Goal: Complete application form

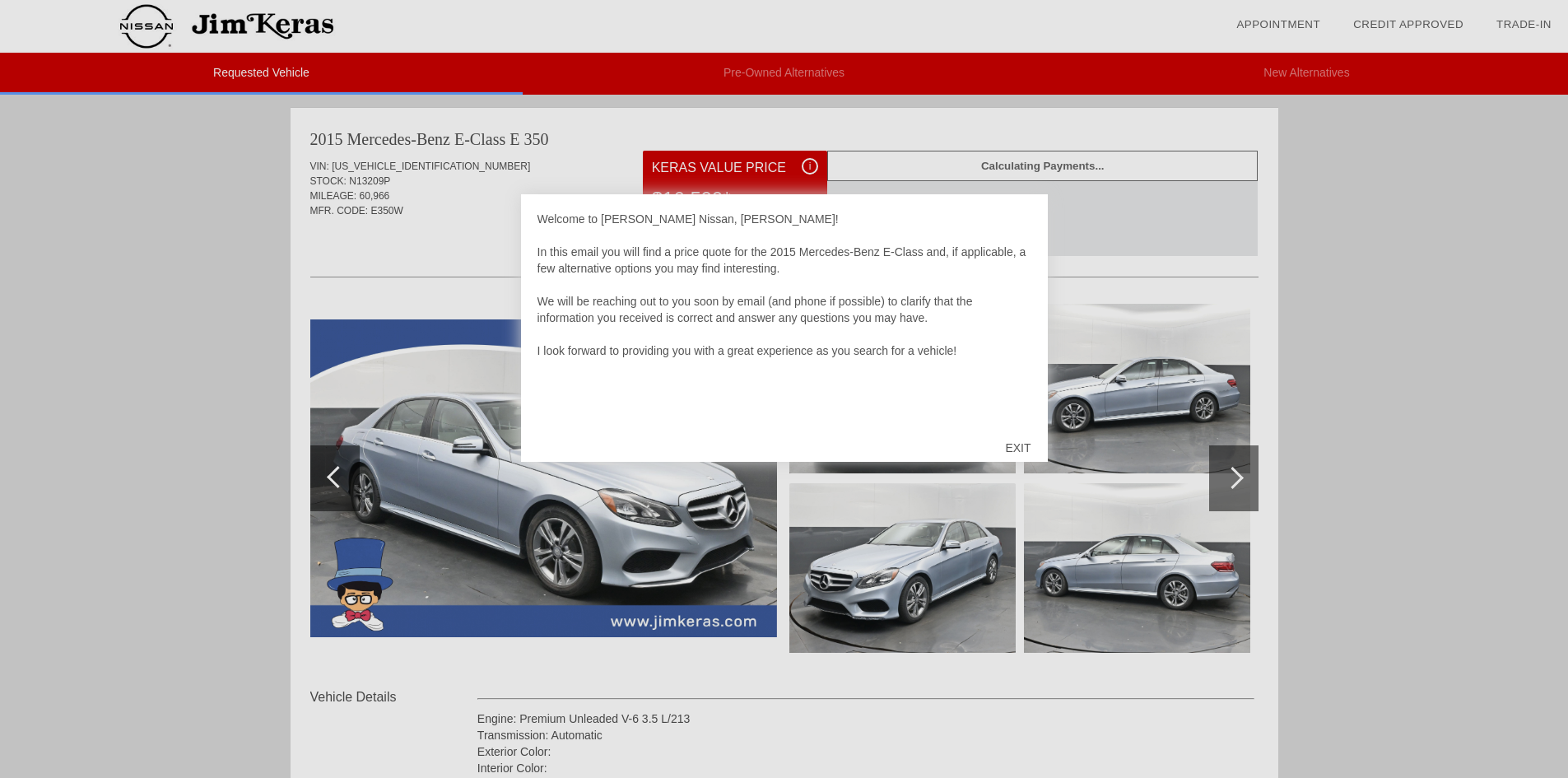
click at [1022, 450] on div "EXIT" at bounding box center [1018, 447] width 59 height 49
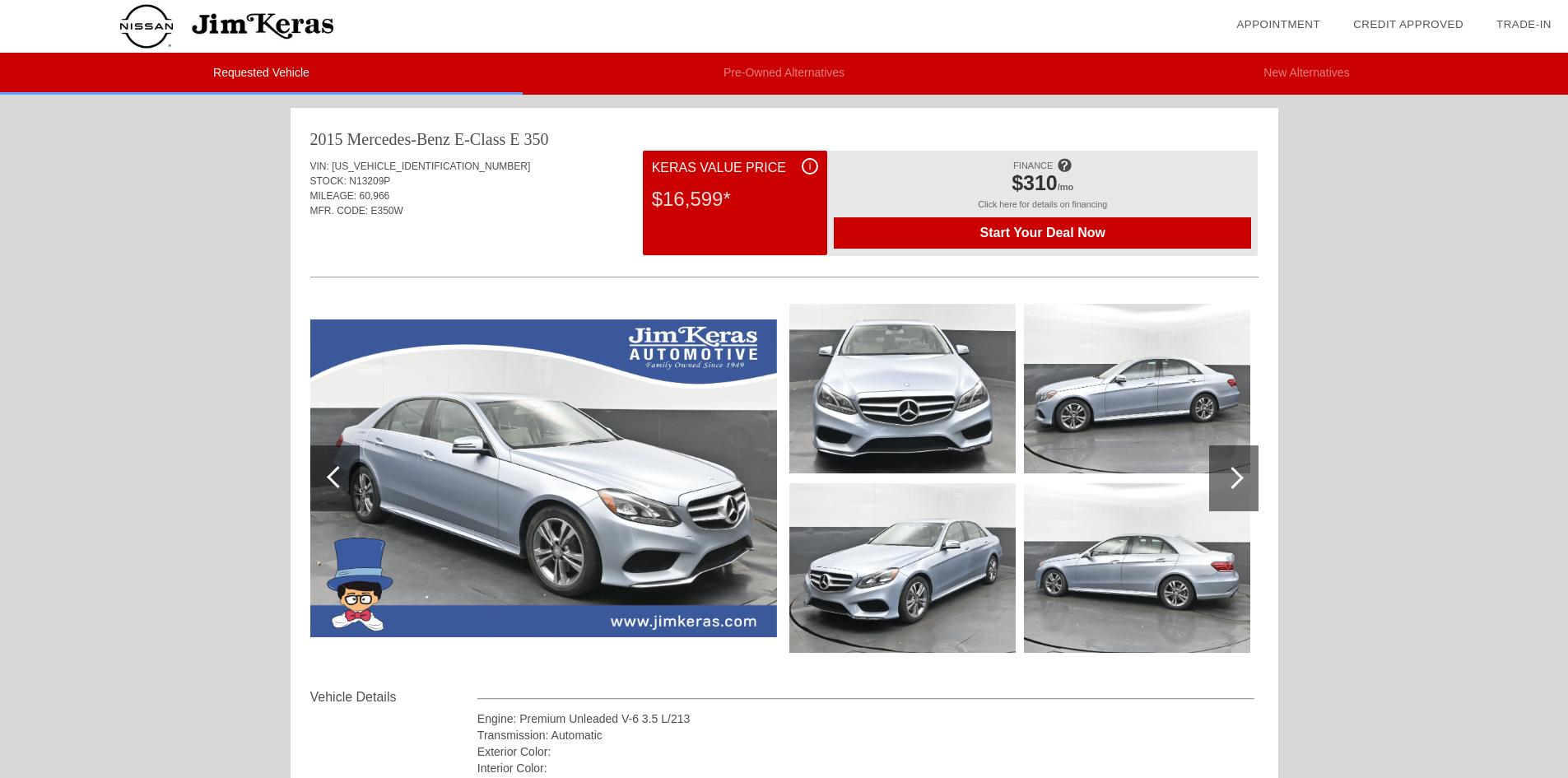
click at [1241, 479] on div at bounding box center [1232, 477] width 22 height 22
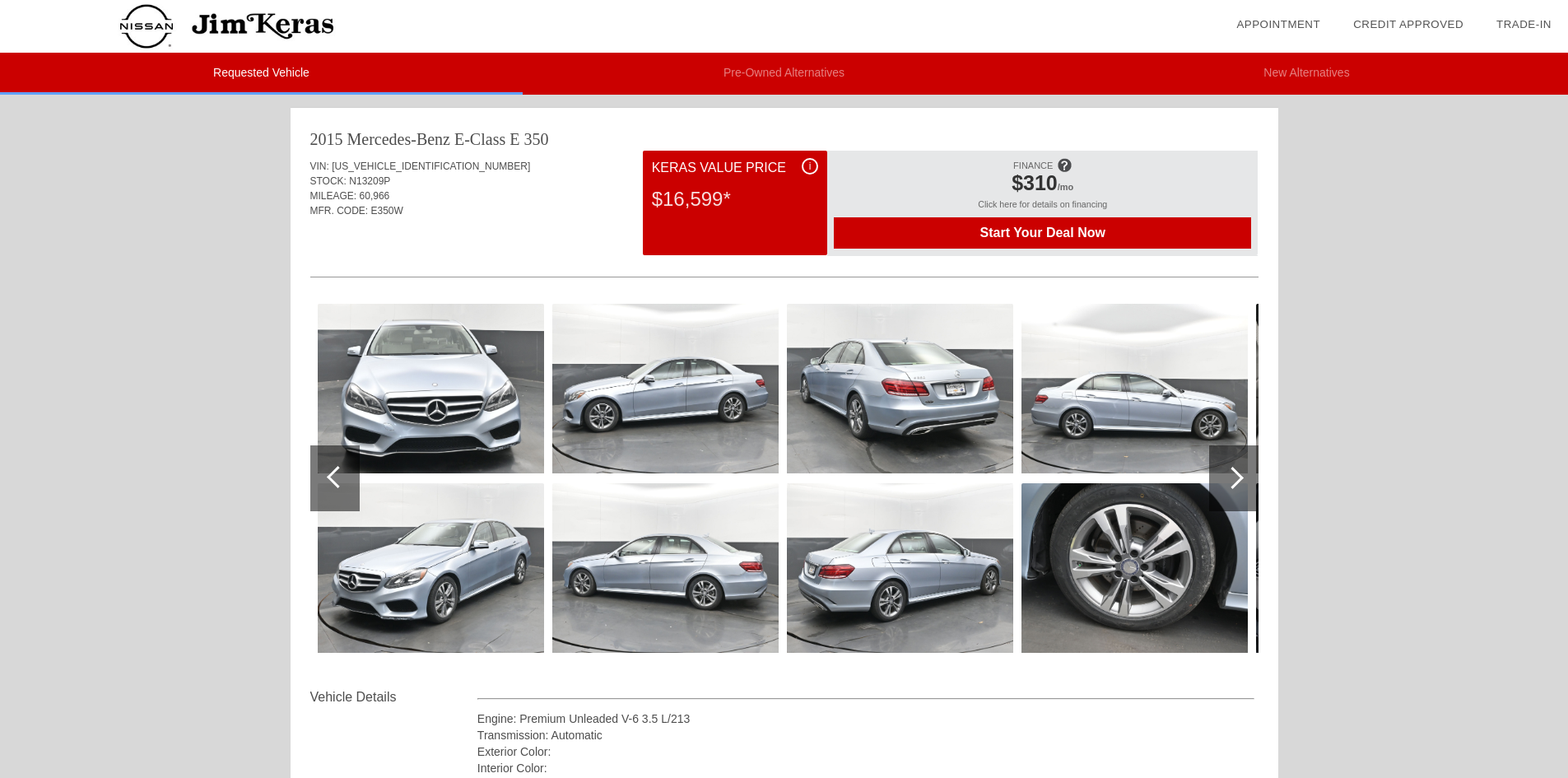
click at [1231, 478] on div at bounding box center [1232, 477] width 22 height 22
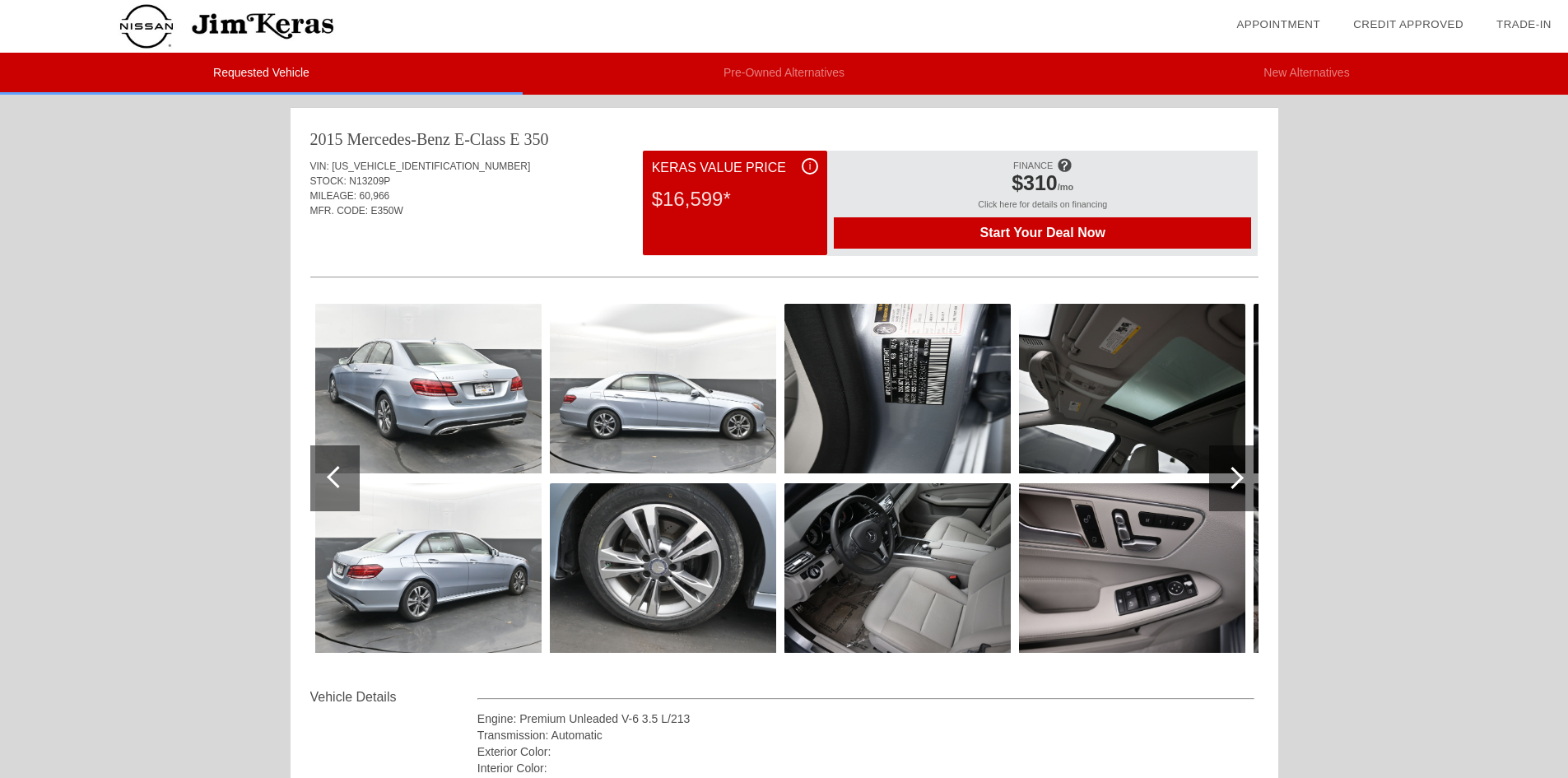
click at [1231, 478] on div at bounding box center [1232, 477] width 22 height 22
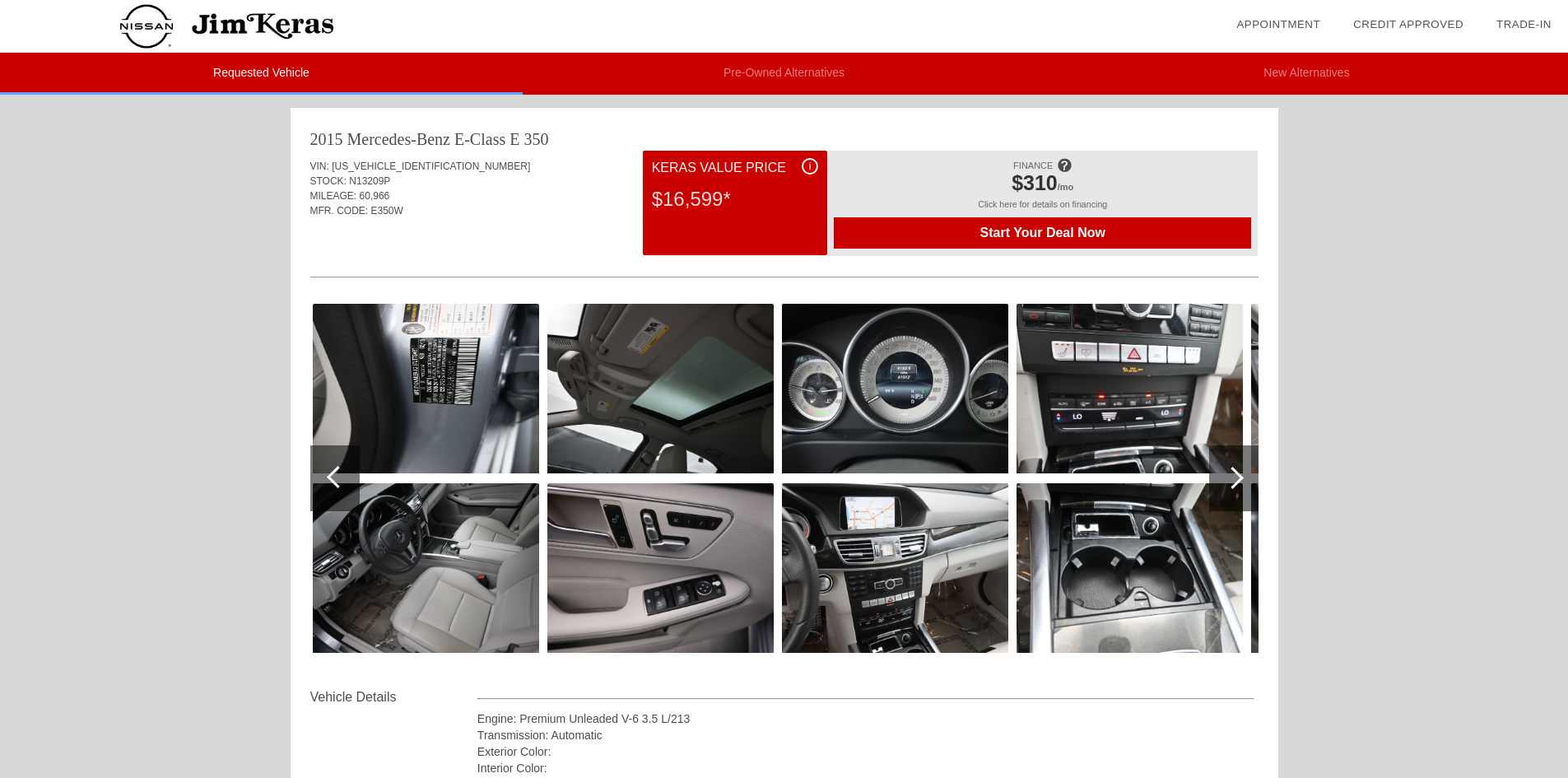
click at [1231, 478] on div at bounding box center [1232, 477] width 22 height 22
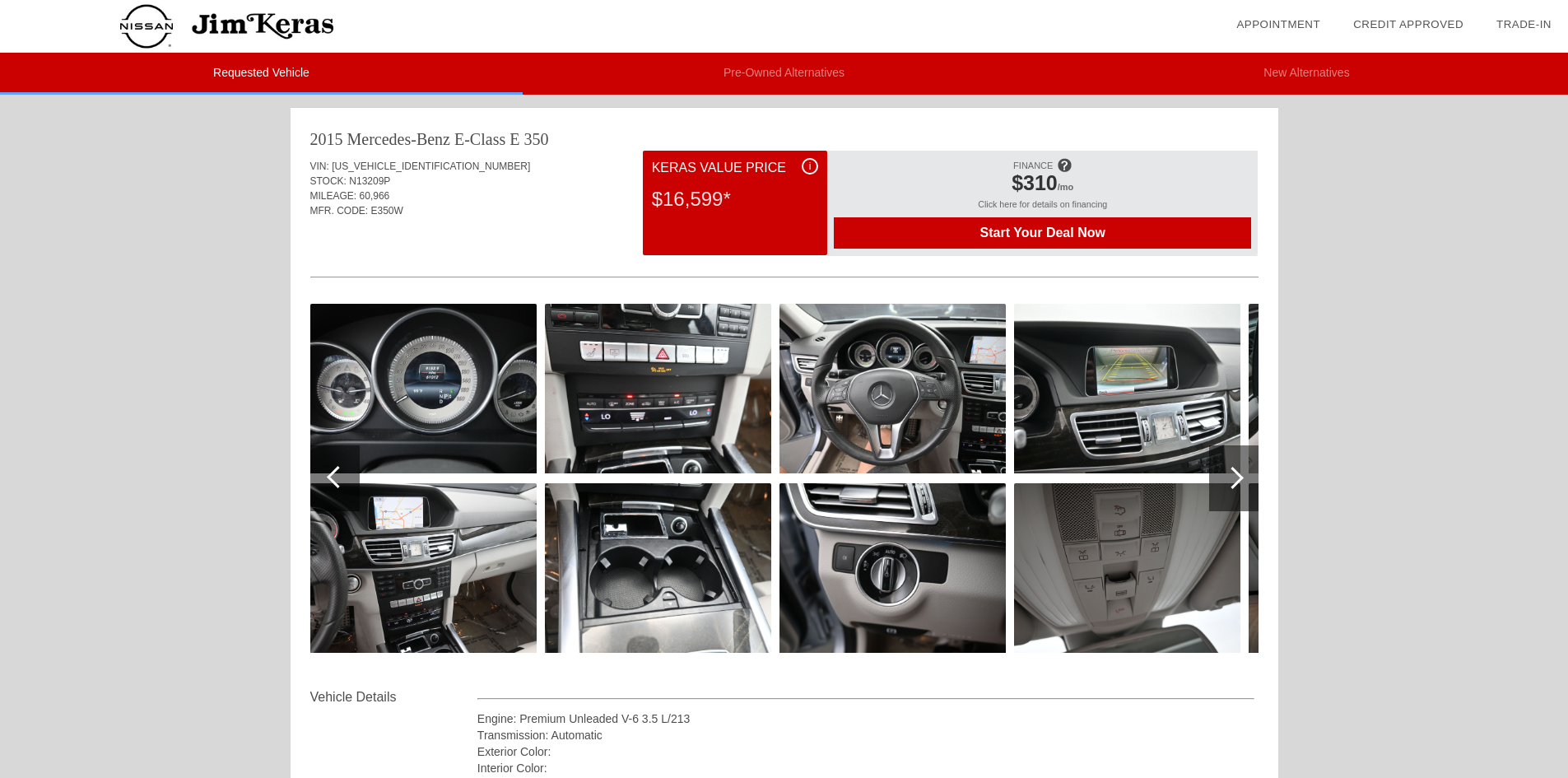
click at [1231, 478] on div at bounding box center [1232, 477] width 22 height 22
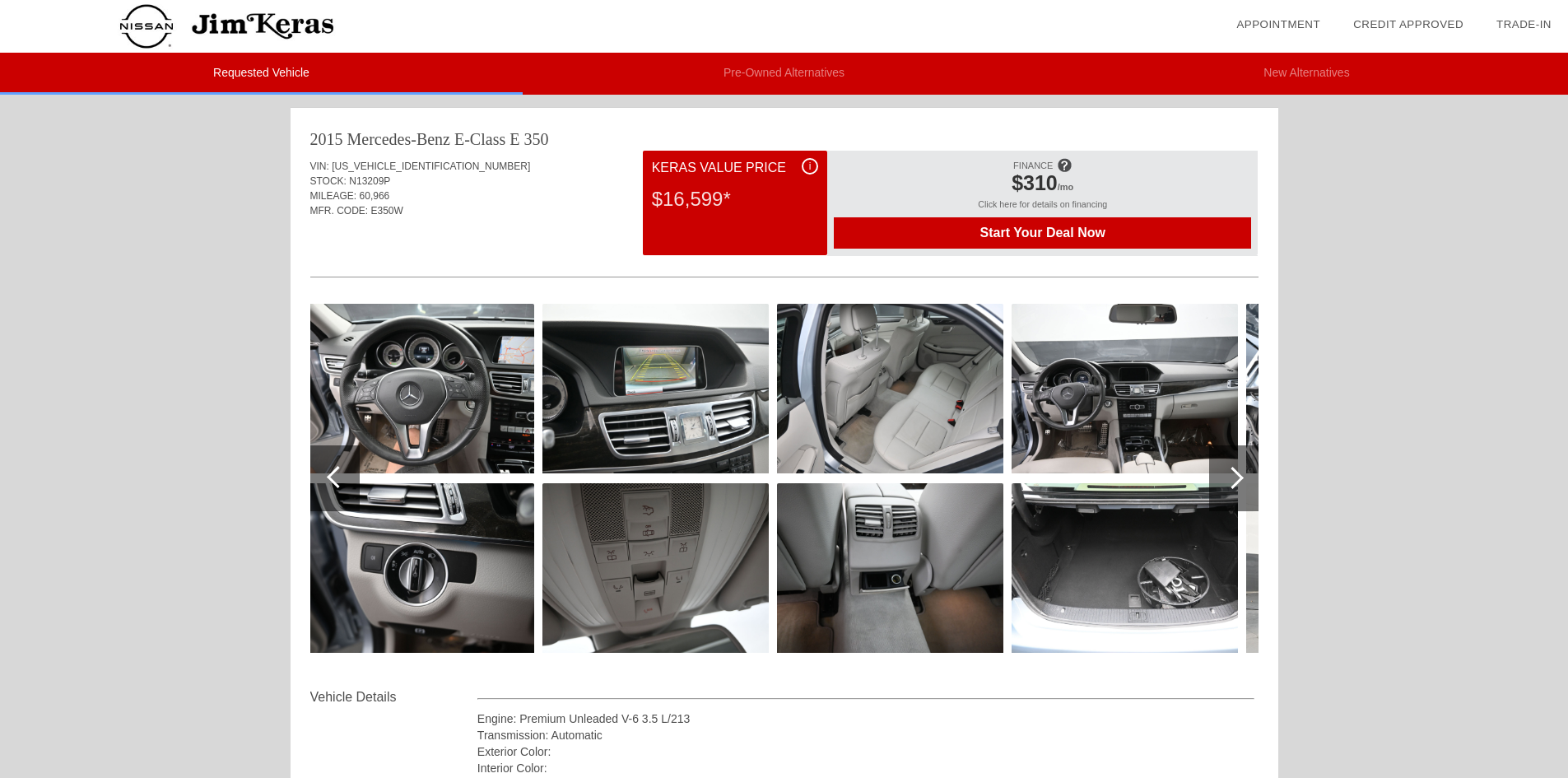
click at [1231, 478] on div at bounding box center [1232, 477] width 22 height 22
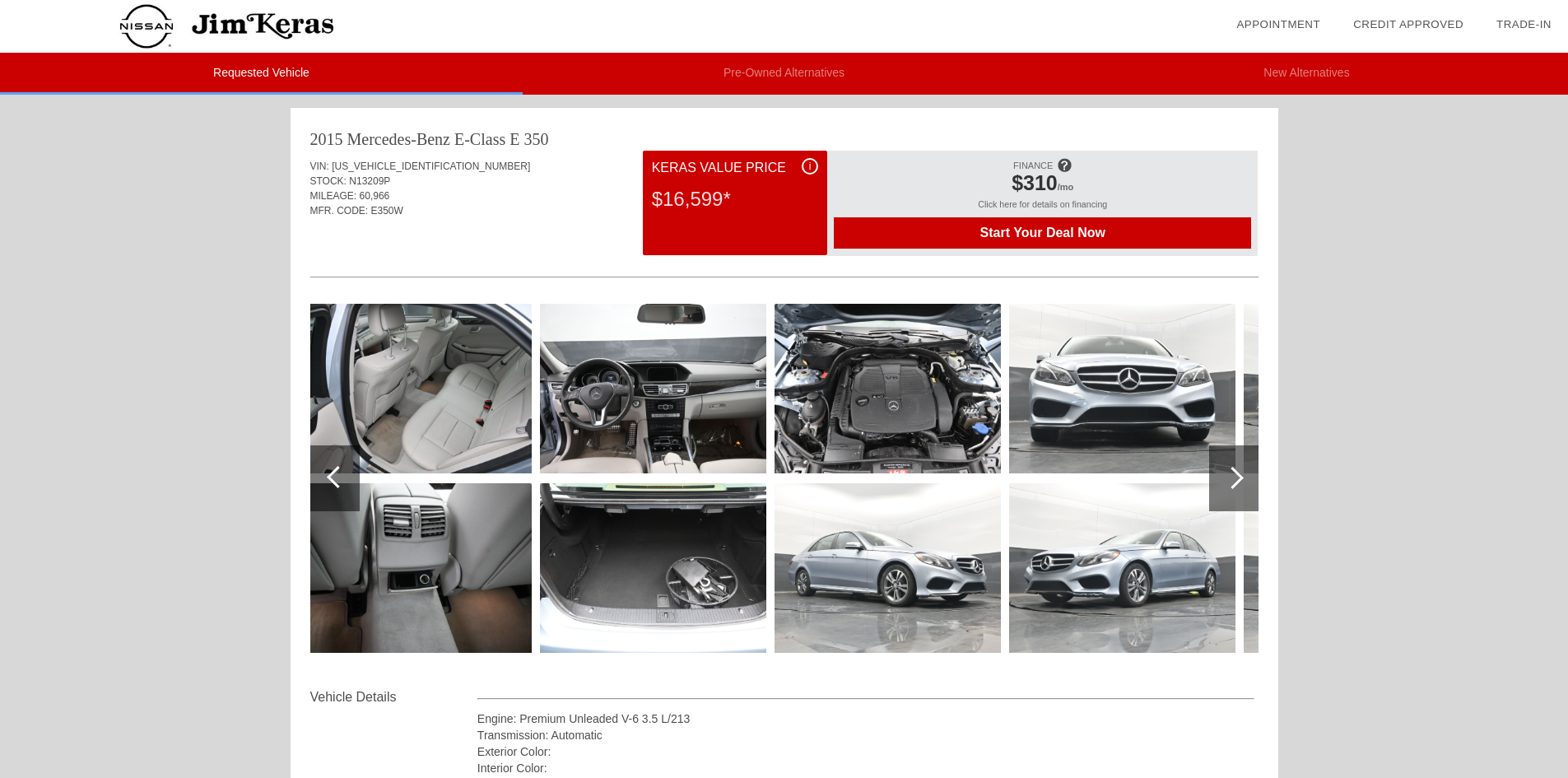
click at [1231, 478] on div at bounding box center [1232, 477] width 22 height 22
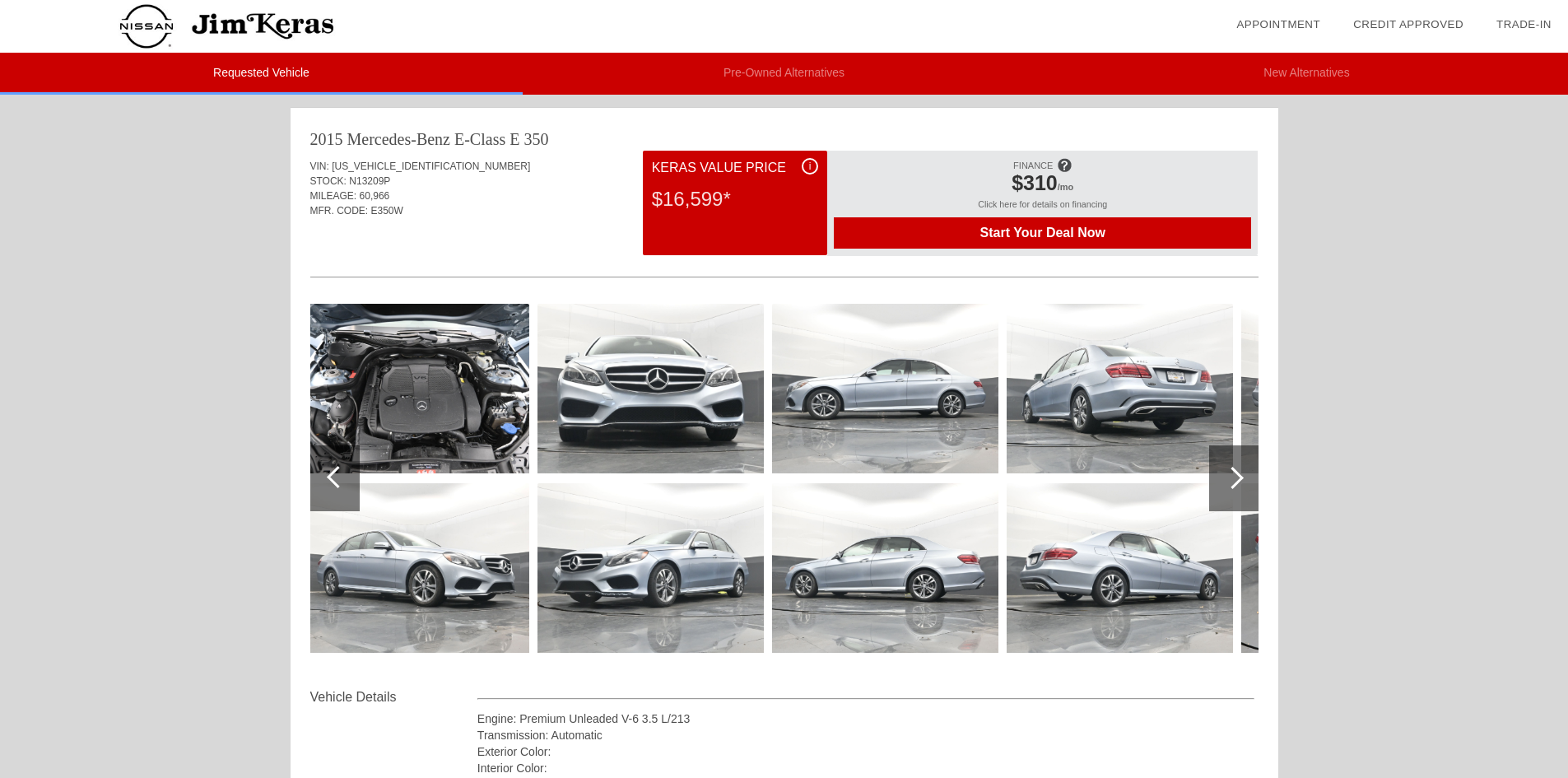
click at [1231, 478] on div at bounding box center [1232, 477] width 22 height 22
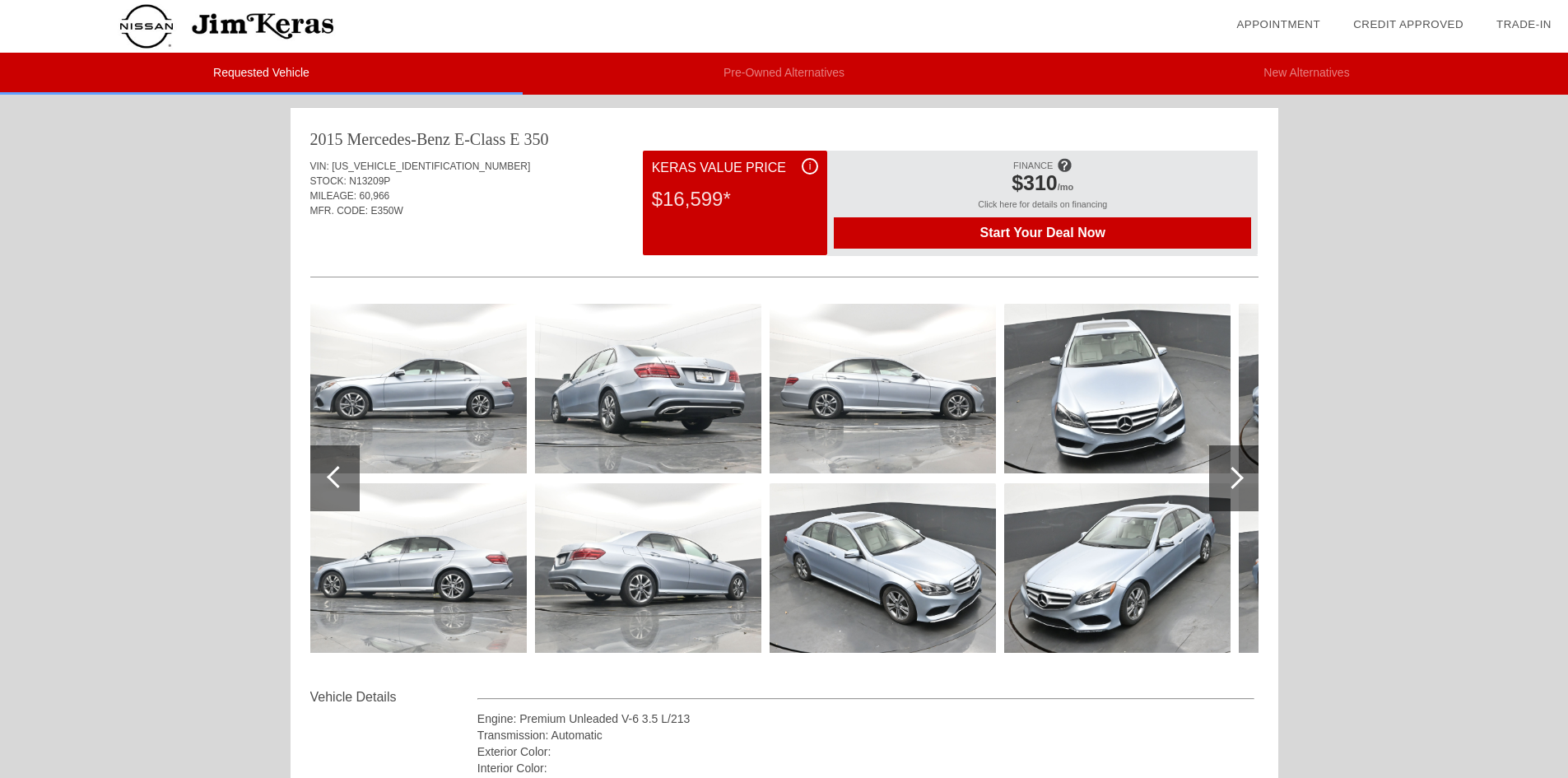
click at [1231, 478] on div at bounding box center [1232, 477] width 22 height 22
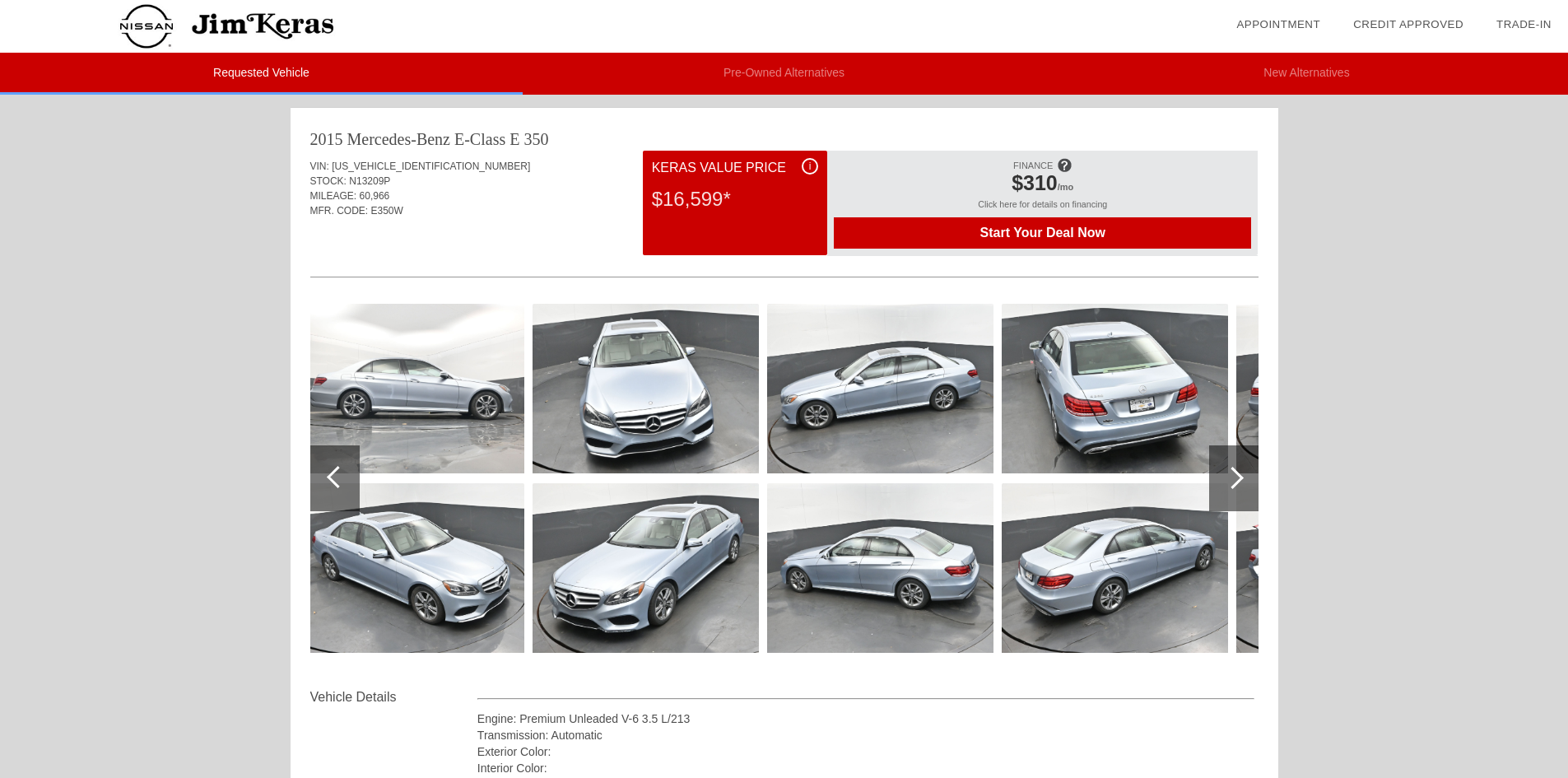
click at [1231, 478] on div at bounding box center [1232, 477] width 22 height 22
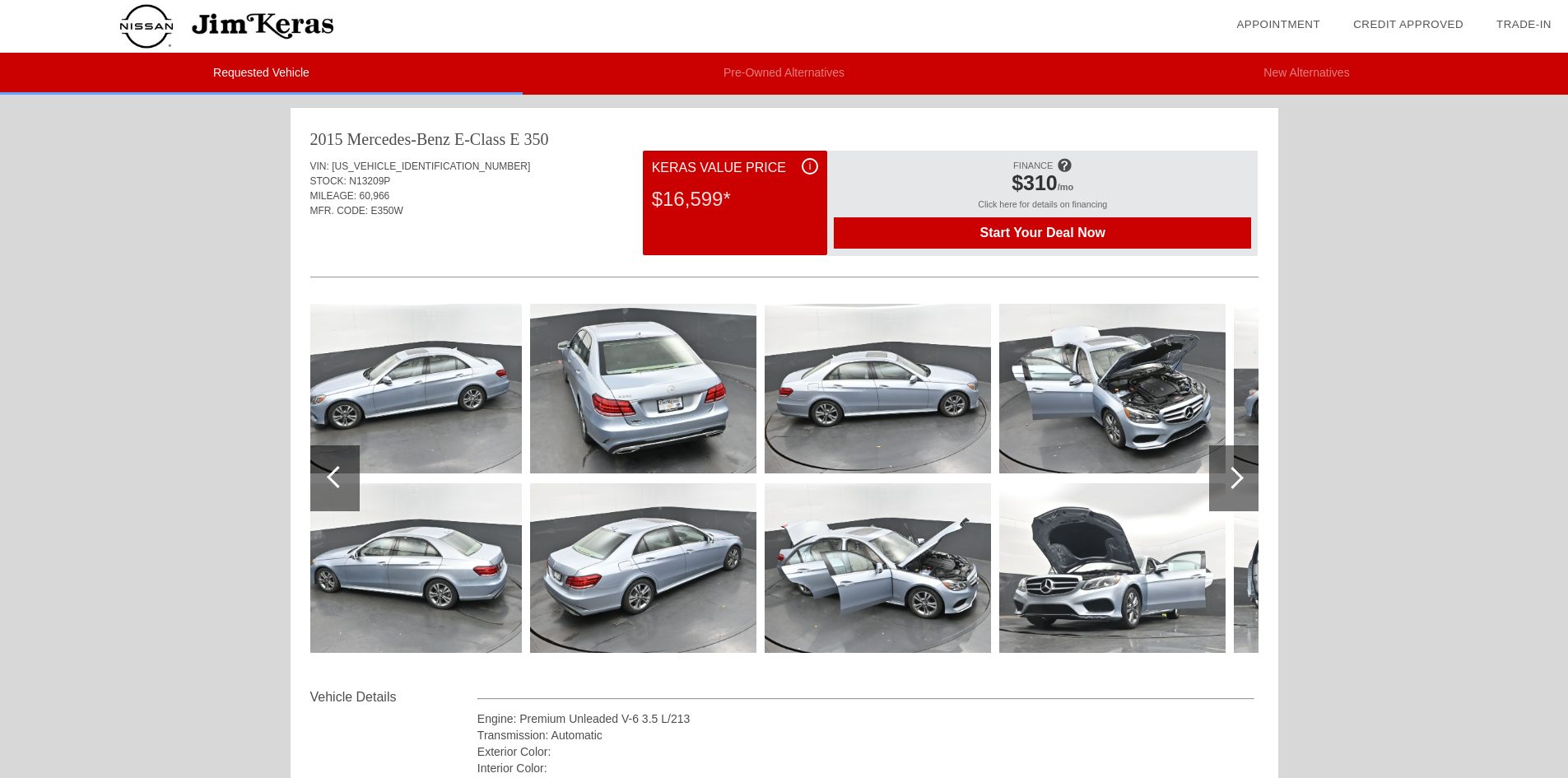
click at [1231, 478] on div at bounding box center [1232, 477] width 22 height 22
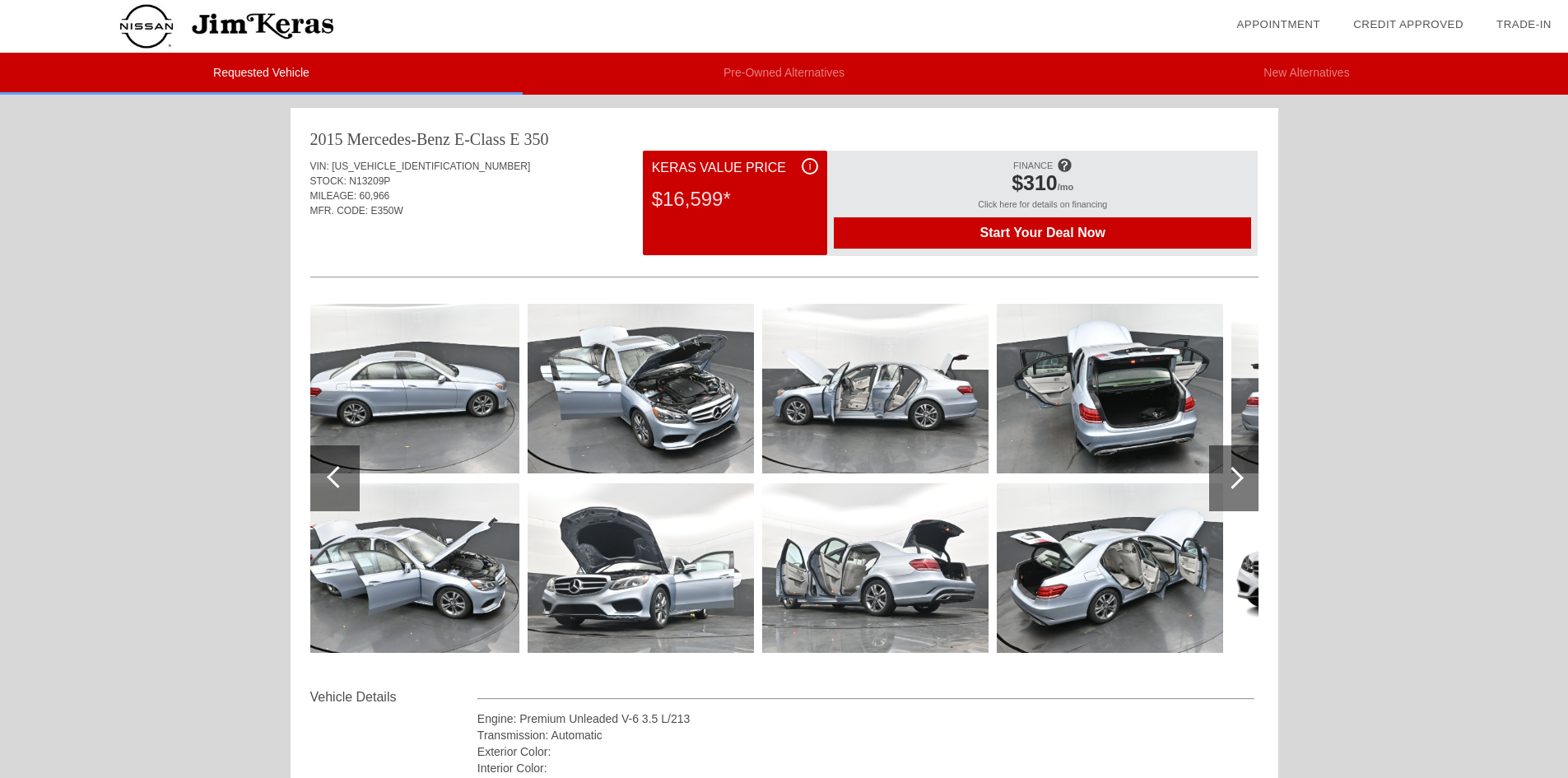
click at [1231, 478] on div at bounding box center [1232, 477] width 22 height 22
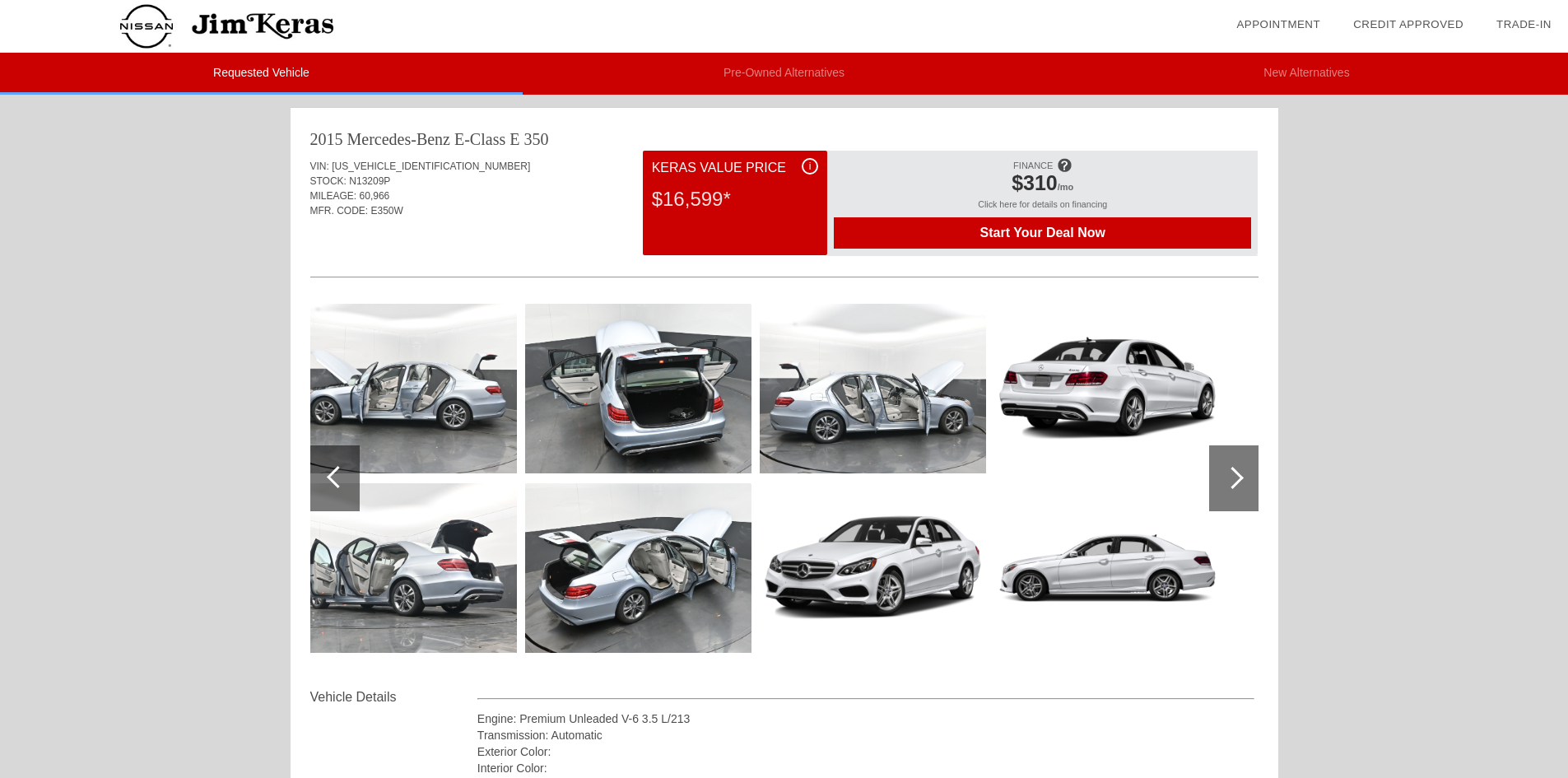
click at [1231, 478] on div at bounding box center [1232, 477] width 22 height 22
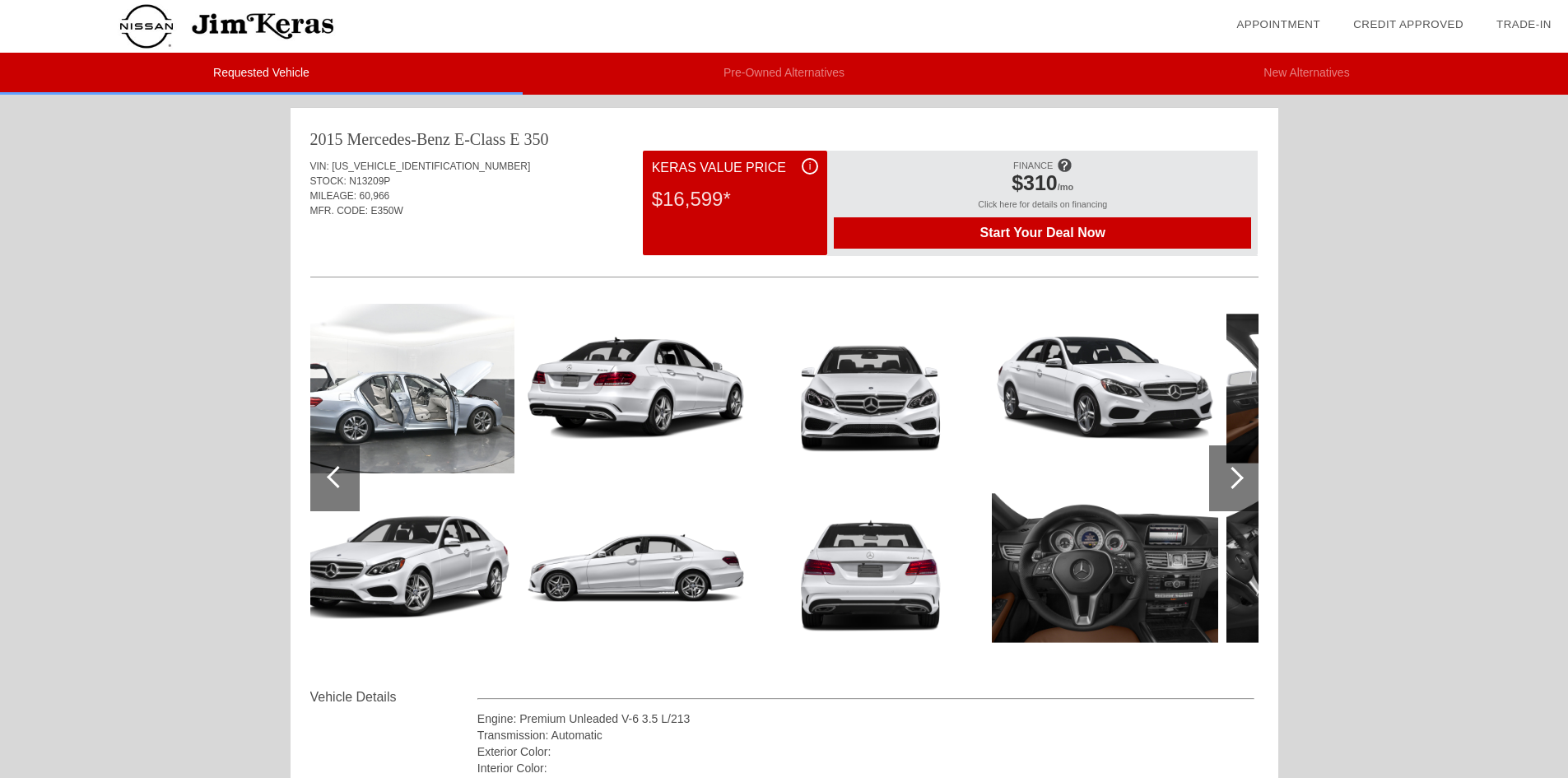
click at [1005, 233] on span "Start Your Deal Now" at bounding box center [1042, 233] width 376 height 15
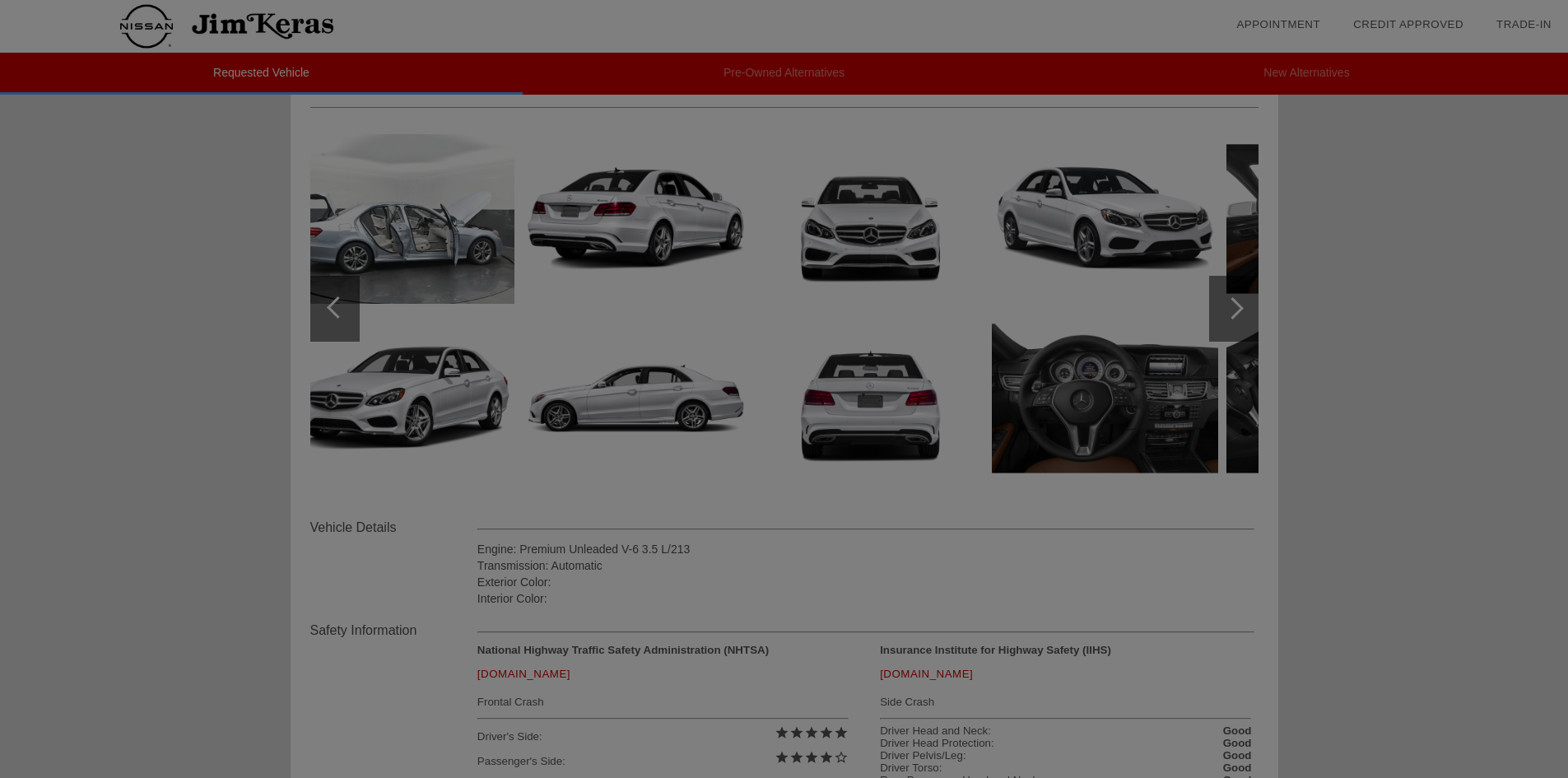
scroll to position [165, 0]
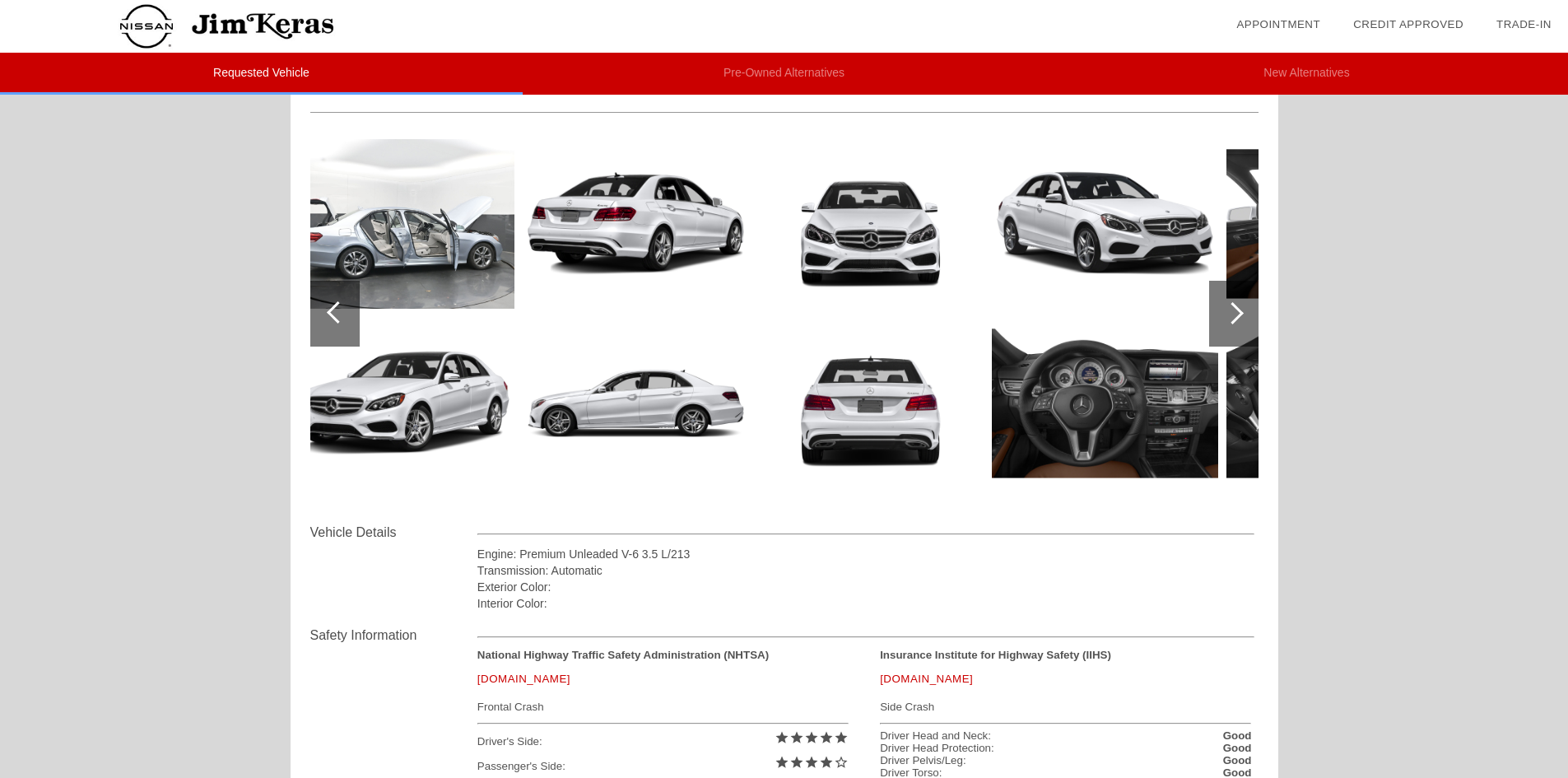
click at [1240, 317] on div at bounding box center [1232, 313] width 22 height 22
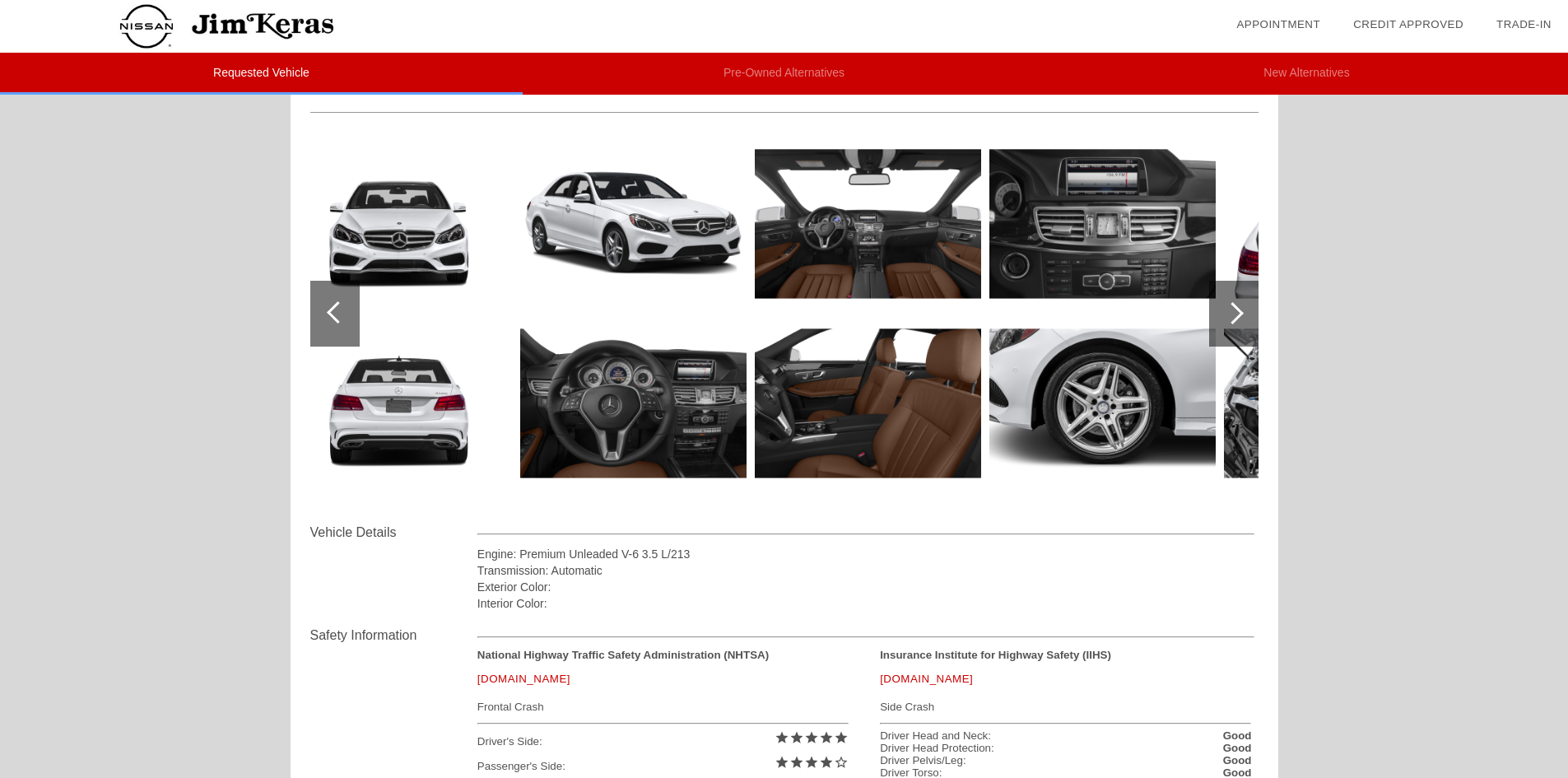
click at [1231, 321] on div at bounding box center [1232, 313] width 22 height 22
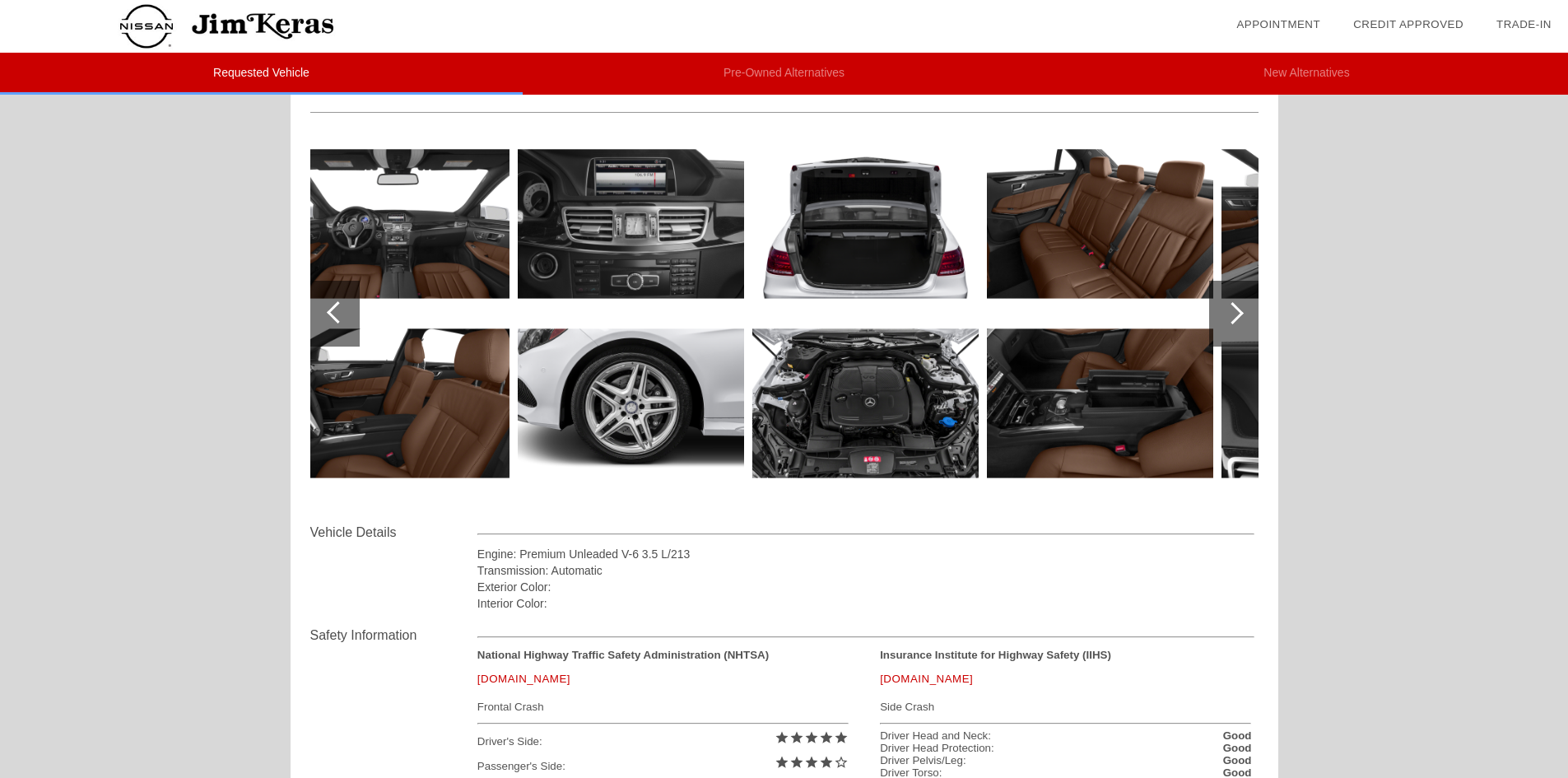
click at [1229, 321] on div at bounding box center [1234, 313] width 49 height 65
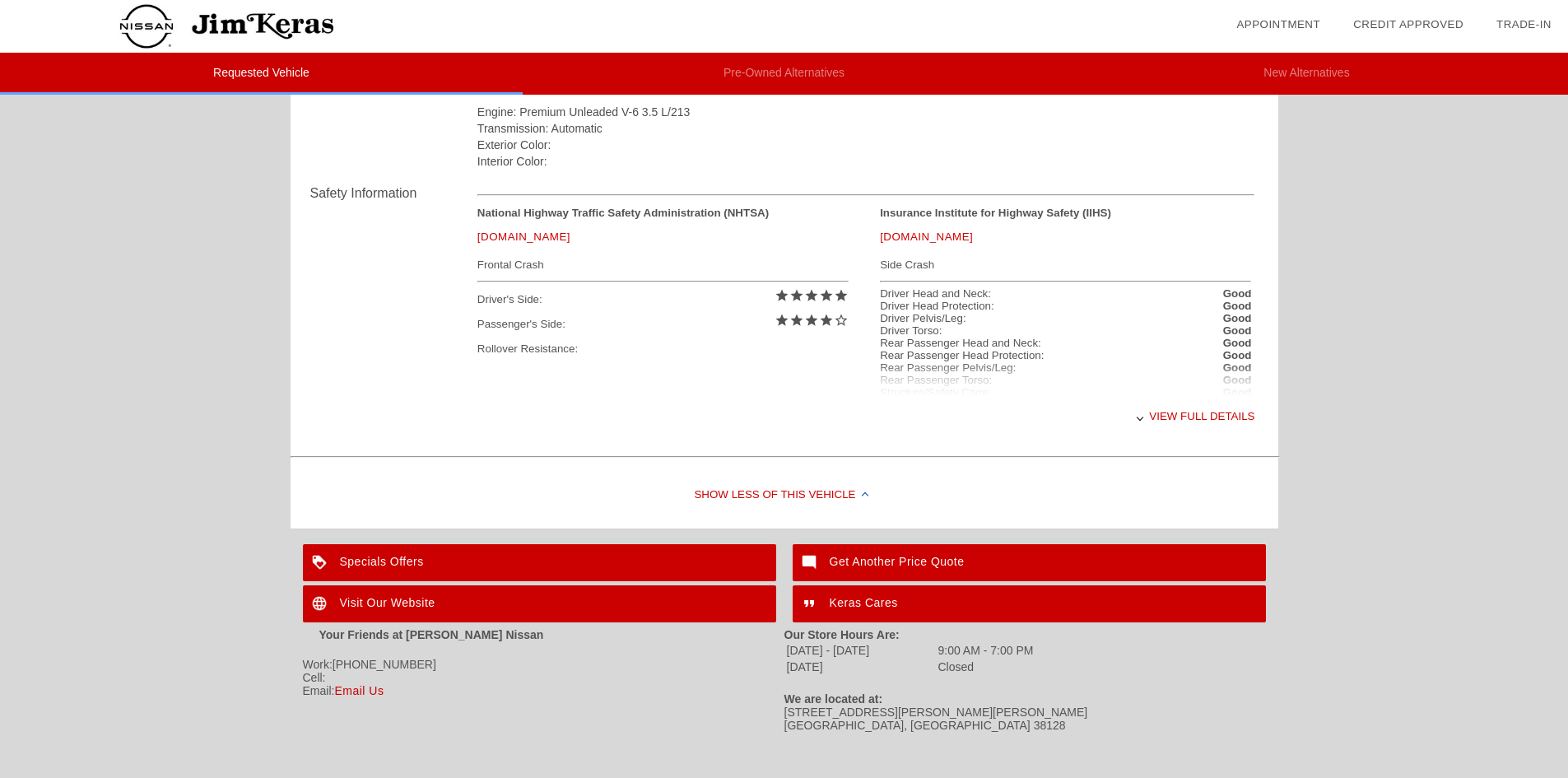
scroll to position [623, 0]
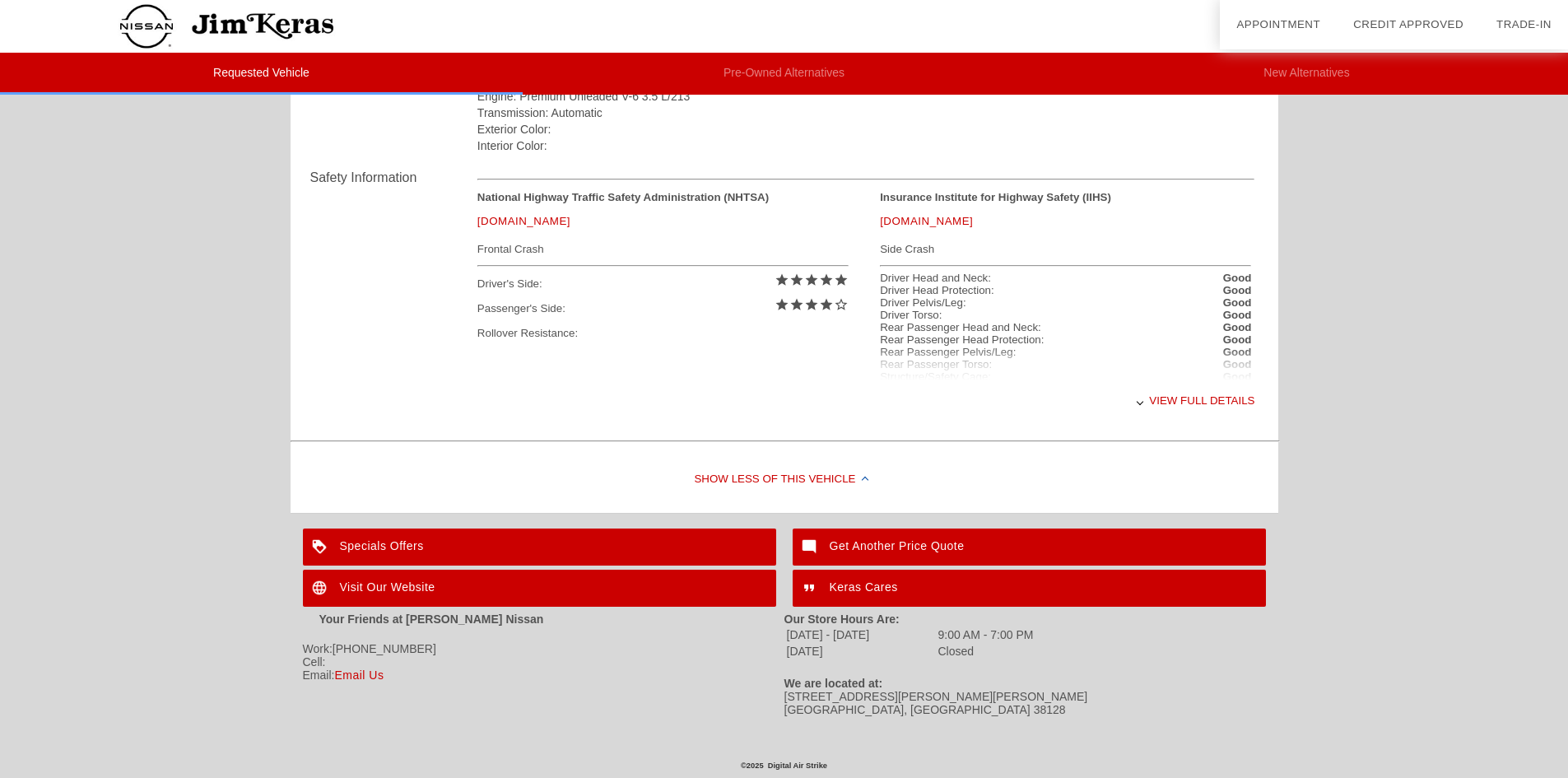
click at [373, 542] on div "Specials Offers" at bounding box center [539, 547] width 473 height 37
